Goal: Answer question/provide support: Share knowledge or assist other users

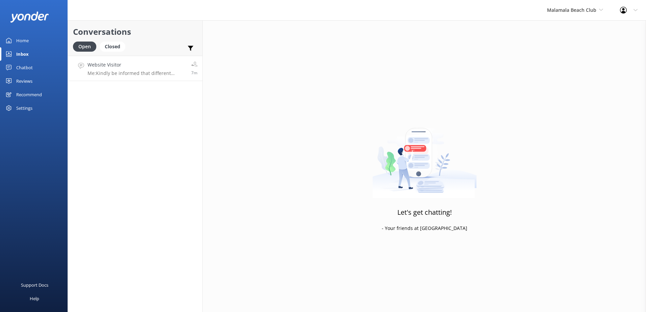
click at [149, 74] on p "Me: Kindly be informed that different daytrips we offer have different prices &…" at bounding box center [137, 73] width 99 height 6
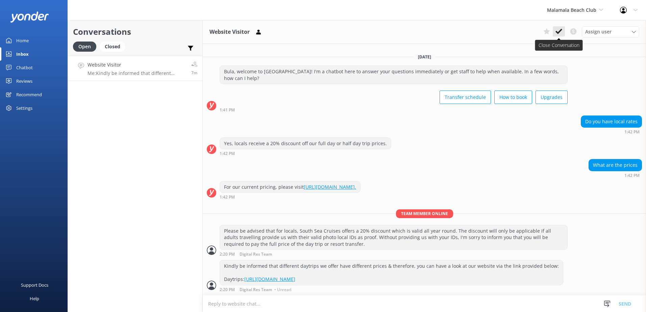
click at [560, 31] on use at bounding box center [559, 31] width 7 height 5
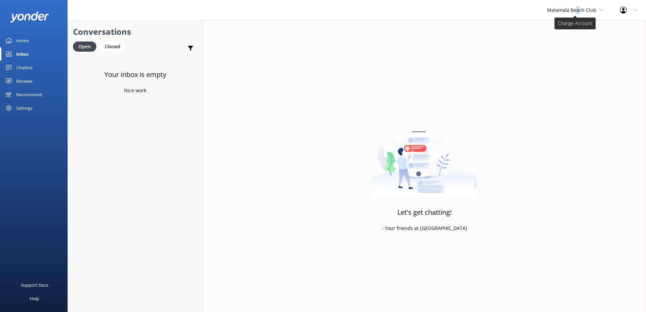
click at [579, 8] on span "Malamala Beach Club" at bounding box center [571, 10] width 49 height 6
drag, startPoint x: 579, startPoint y: 8, endPoint x: 547, endPoint y: 30, distance: 38.3
click at [547, 30] on link "South Sea Sailing" at bounding box center [573, 28] width 68 height 16
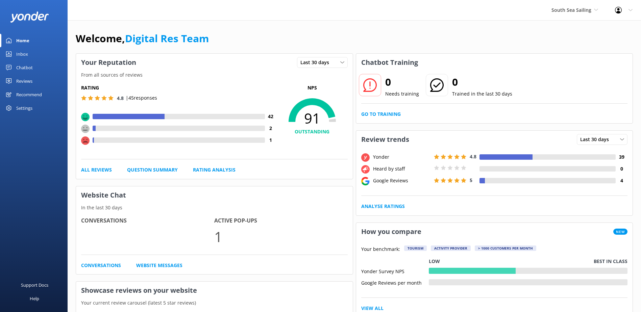
click at [21, 53] on div "Inbox" at bounding box center [22, 54] width 12 height 14
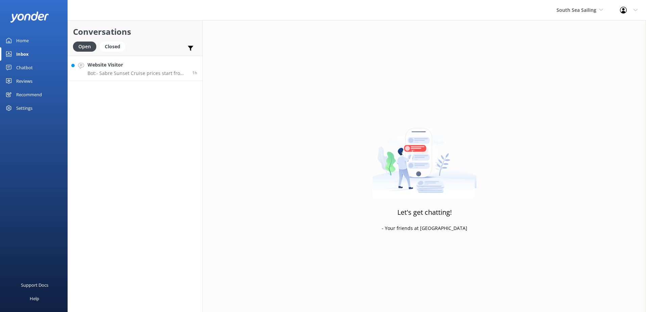
click at [121, 74] on p "Bot: - Sabre Sunset Cruise prices start from $149 per adult and $75 per child. …" at bounding box center [138, 73] width 100 height 6
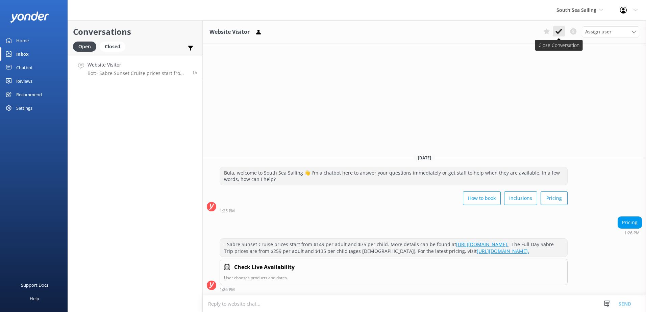
click at [556, 30] on icon at bounding box center [559, 31] width 7 height 7
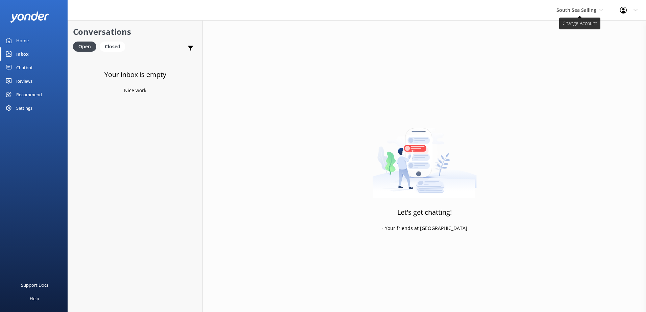
click at [584, 9] on span "South Sea Sailing" at bounding box center [577, 10] width 40 height 6
click at [571, 43] on link "South Sea Cruises" at bounding box center [582, 44] width 68 height 16
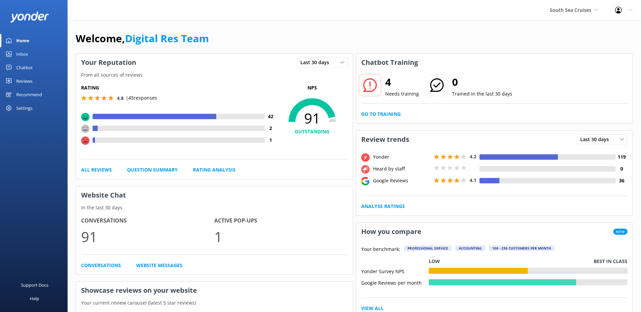
click at [16, 59] on link "Inbox" at bounding box center [34, 54] width 68 height 14
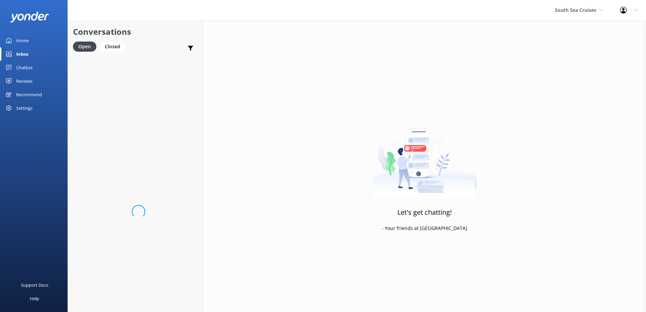
click at [18, 55] on div "Inbox" at bounding box center [22, 54] width 13 height 14
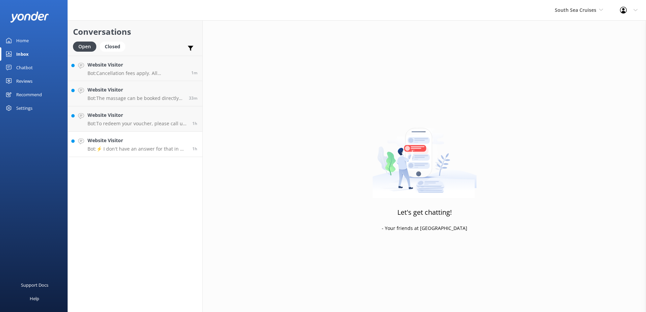
click at [142, 150] on p "Bot: ⚡ I don't have an answer for that in my knowledge base. Please try and rep…" at bounding box center [138, 149] width 100 height 6
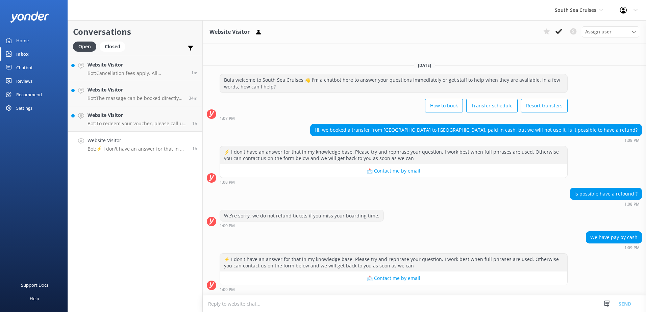
click at [344, 307] on textarea at bounding box center [424, 304] width 443 height 17
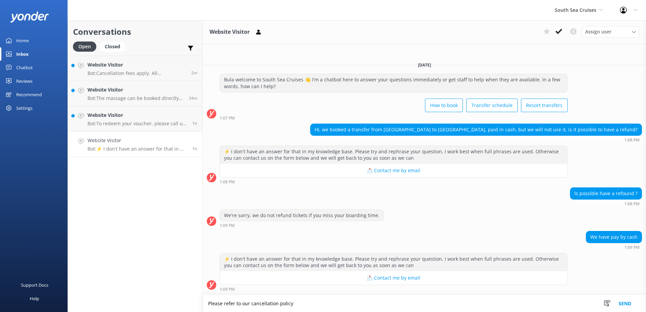
type textarea "Please refer to our cancellation policy"
click at [26, 63] on div "Chatbot" at bounding box center [24, 68] width 17 height 14
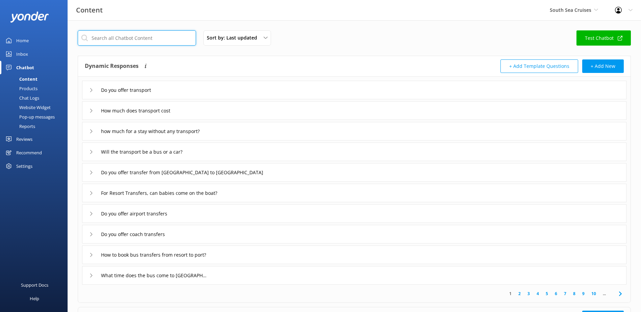
click at [155, 35] on input "text" at bounding box center [137, 37] width 118 height 15
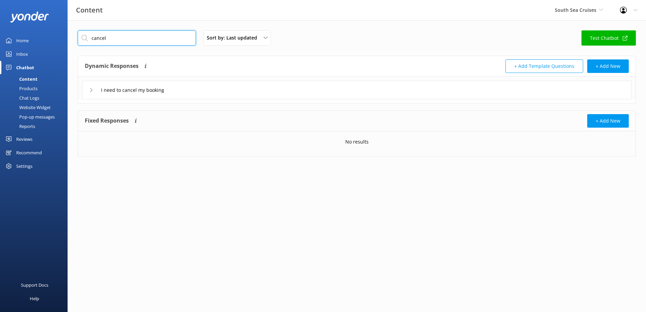
type input "cancel"
click at [139, 81] on div "I need to cancel my booking" at bounding box center [356, 90] width 549 height 19
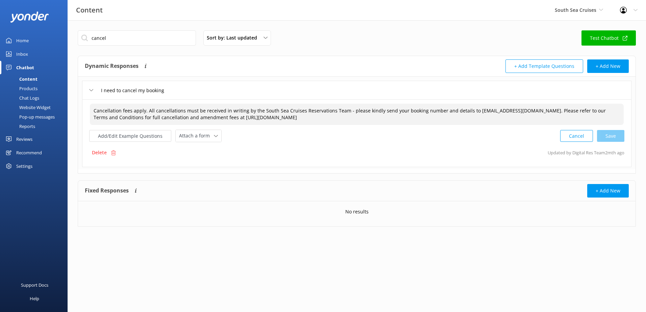
drag, startPoint x: 359, startPoint y: 120, endPoint x: -1, endPoint y: 104, distance: 360.2
click at [0, 104] on html "Content South Sea Cruises South Sea Sailing South Sea Cruises Malamala Beach Cl…" at bounding box center [323, 156] width 646 height 312
click at [19, 54] on div "Inbox" at bounding box center [22, 54] width 12 height 14
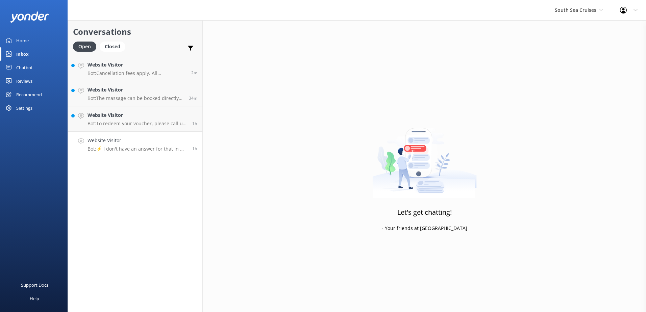
click at [129, 146] on p "Bot: ⚡ I don't have an answer for that in my knowledge base. Please try and rep…" at bounding box center [138, 149] width 100 height 6
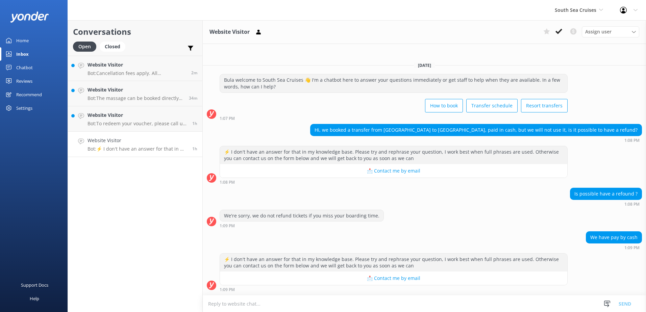
click at [342, 302] on textarea at bounding box center [424, 304] width 443 height 17
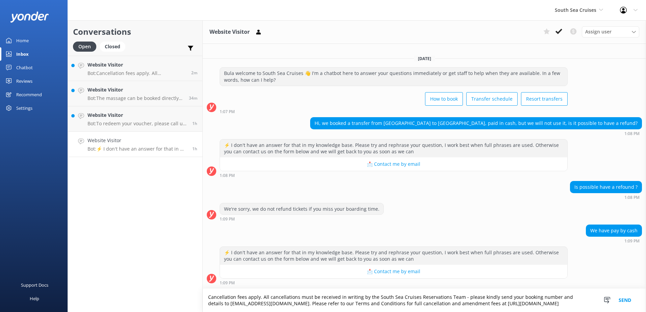
drag, startPoint x: 261, startPoint y: 297, endPoint x: 198, endPoint y: 291, distance: 63.8
click at [200, 293] on div "Conversations Open Closed Important Converted Assigned to me Unassigned Website…" at bounding box center [357, 166] width 579 height 292
type textarea "All cancellations must be received in writing by the South Sea Cruises Reservat…"
click at [632, 299] on button "Send" at bounding box center [624, 300] width 25 height 23
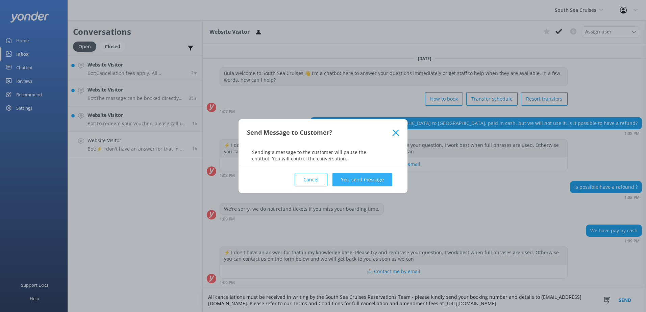
click at [360, 179] on button "Yes, send message" at bounding box center [363, 180] width 60 height 14
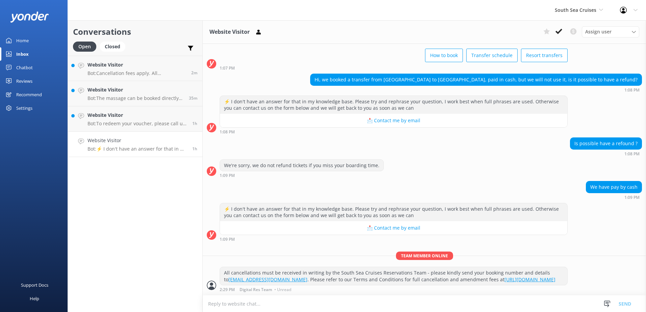
scroll to position [45, 0]
click at [559, 33] on icon at bounding box center [559, 31] width 7 height 7
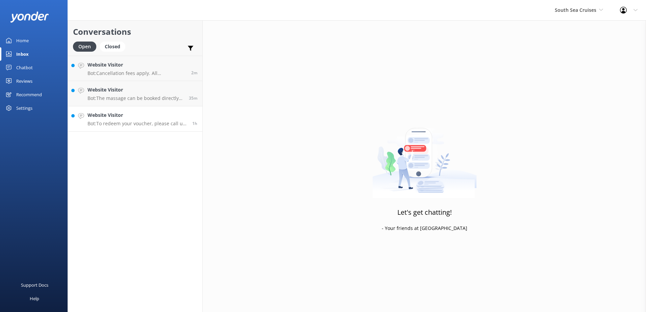
click at [148, 123] on p "Bot: To redeem your voucher, please call us on [PHONE_NUMBER] or email [EMAIL_A…" at bounding box center [138, 124] width 100 height 6
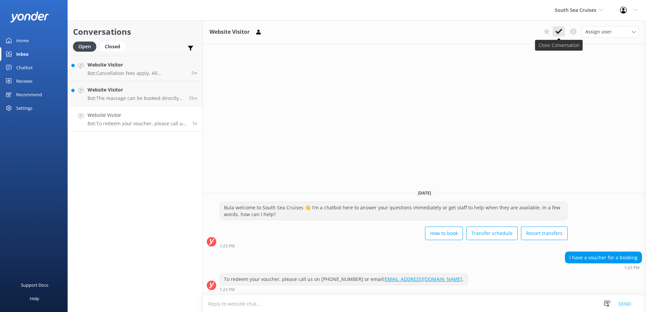
click at [562, 33] on icon at bounding box center [559, 31] width 7 height 7
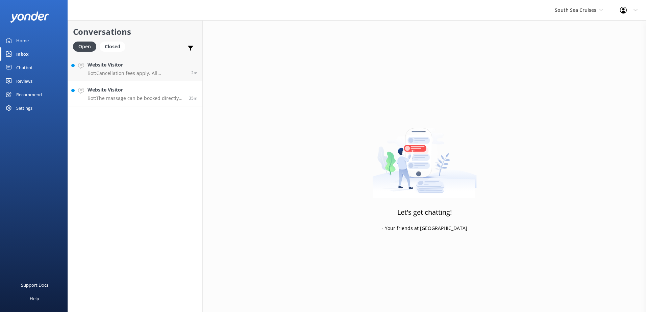
click at [150, 98] on p "Bot: The massage can be booked directly on the island with the reception team. …" at bounding box center [136, 98] width 96 height 6
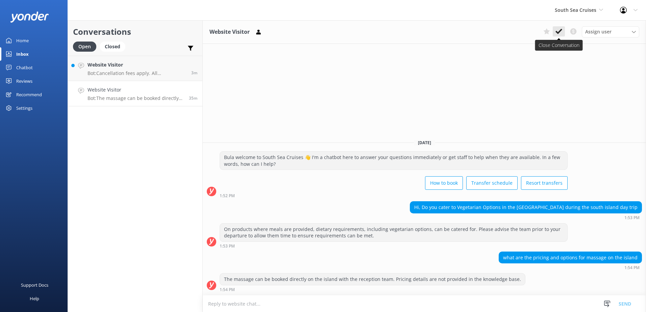
click at [557, 34] on icon at bounding box center [559, 31] width 7 height 7
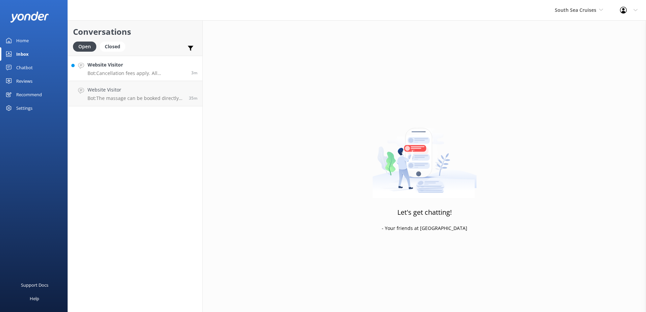
click at [149, 70] on p "Bot: Cancellation fees apply. All cancellations must be received in writing by …" at bounding box center [137, 73] width 99 height 6
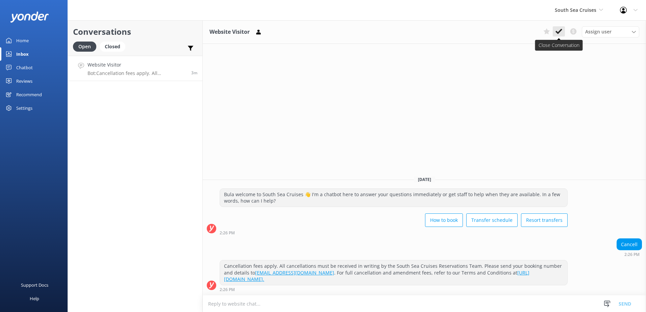
click at [560, 35] on button at bounding box center [559, 31] width 12 height 10
